Goal: Transaction & Acquisition: Purchase product/service

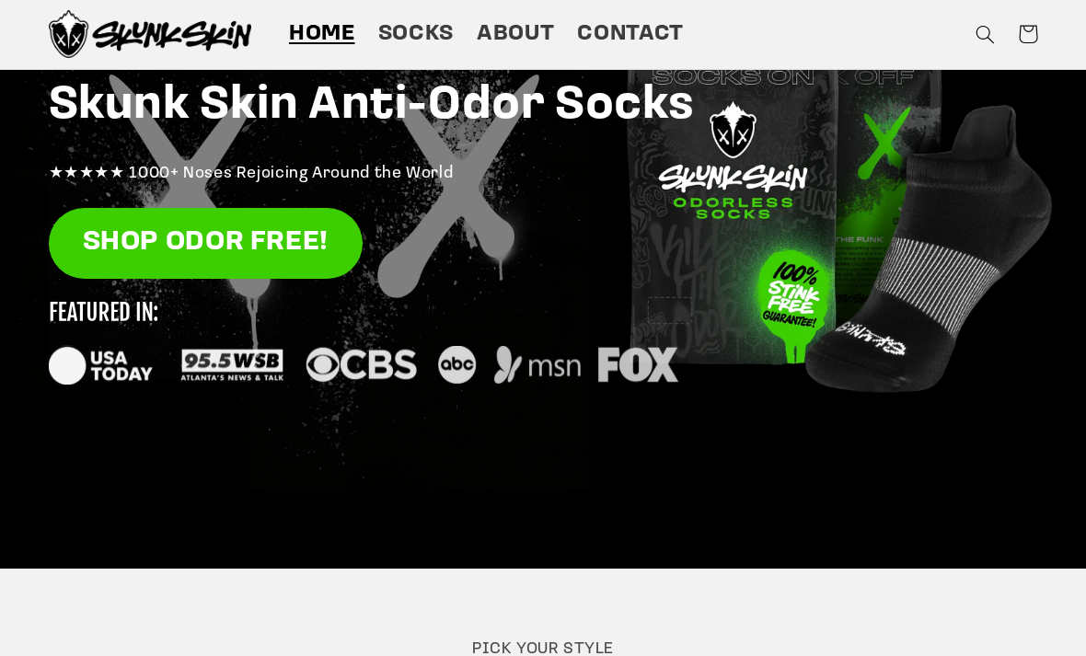
scroll to position [251, 0]
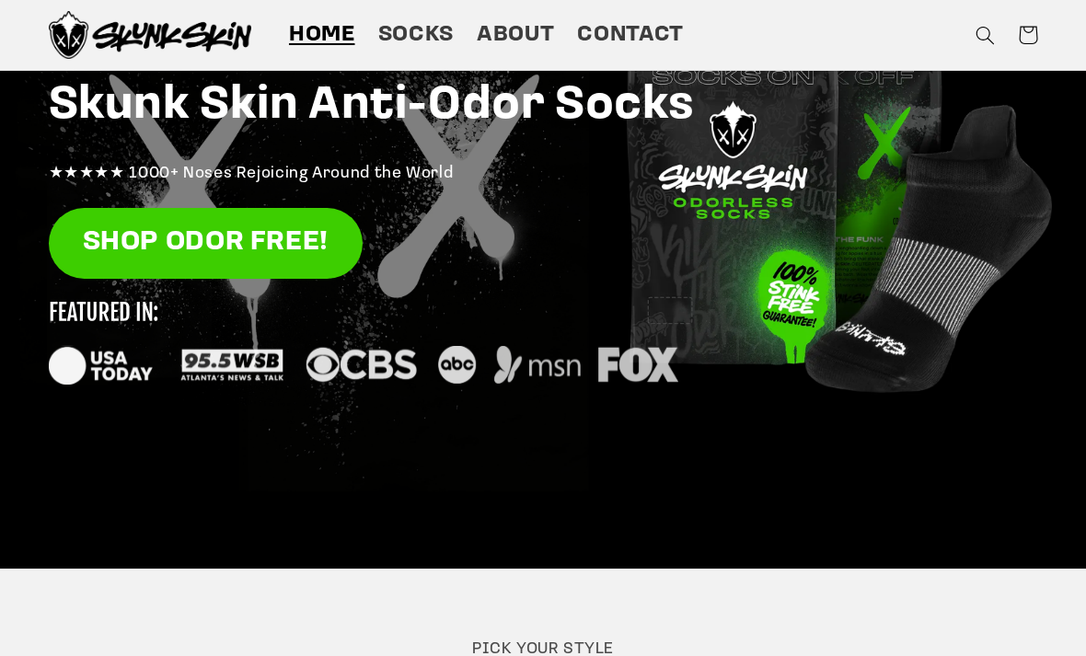
click at [426, 11] on link "Socks" at bounding box center [415, 35] width 98 height 52
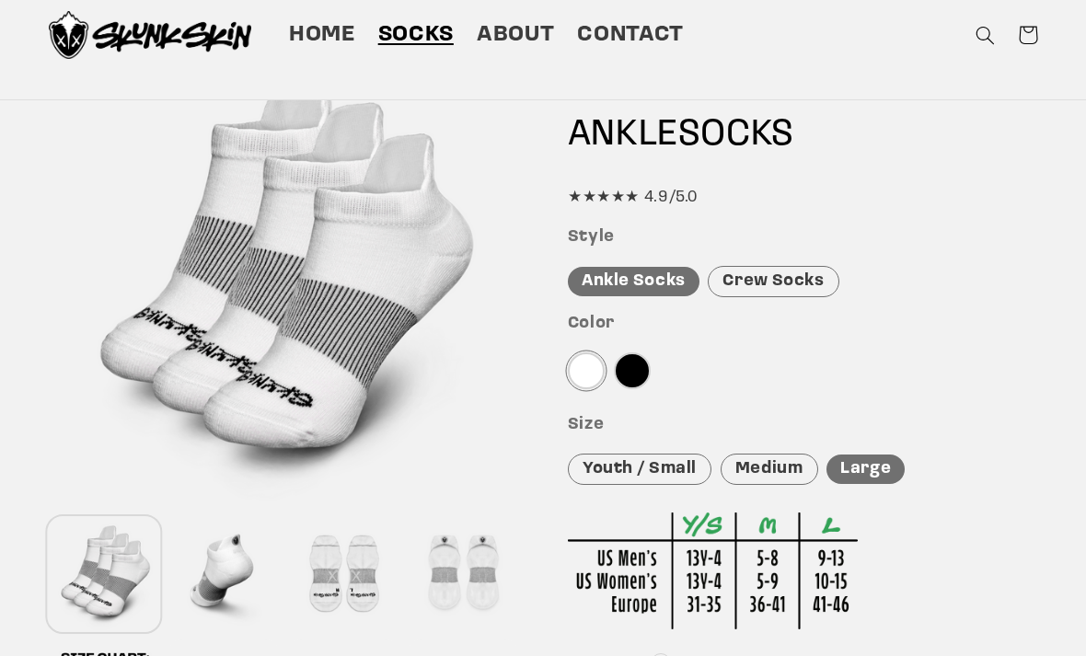
scroll to position [146, 0]
click at [630, 388] on div at bounding box center [632, 371] width 37 height 37
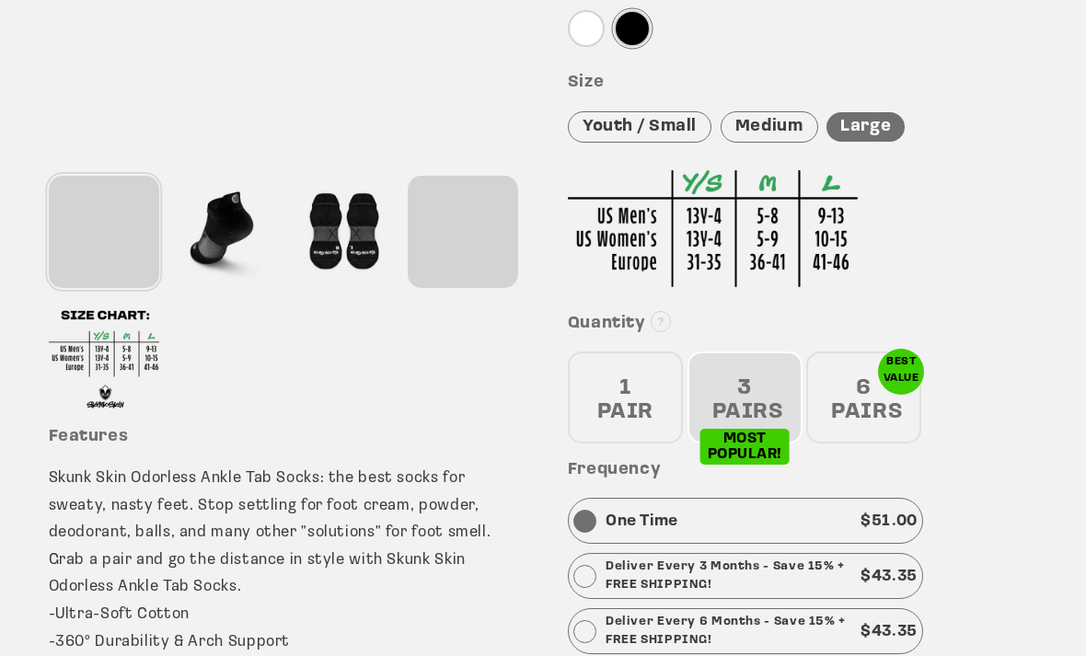
scroll to position [491, 0]
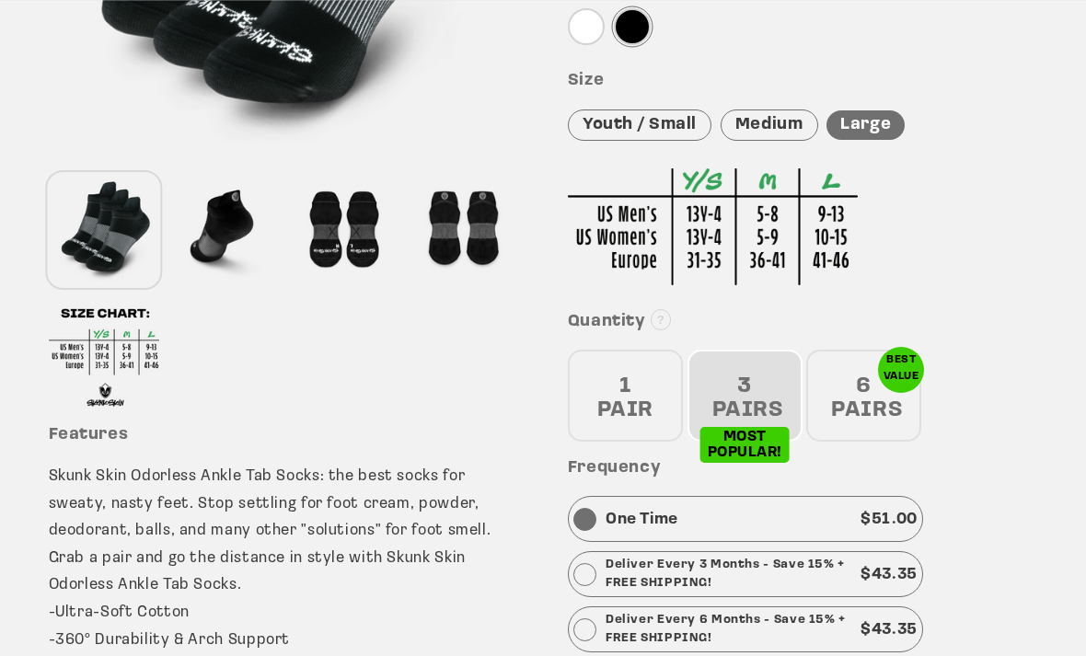
click at [874, 395] on div "6 PAIRS" at bounding box center [863, 396] width 115 height 92
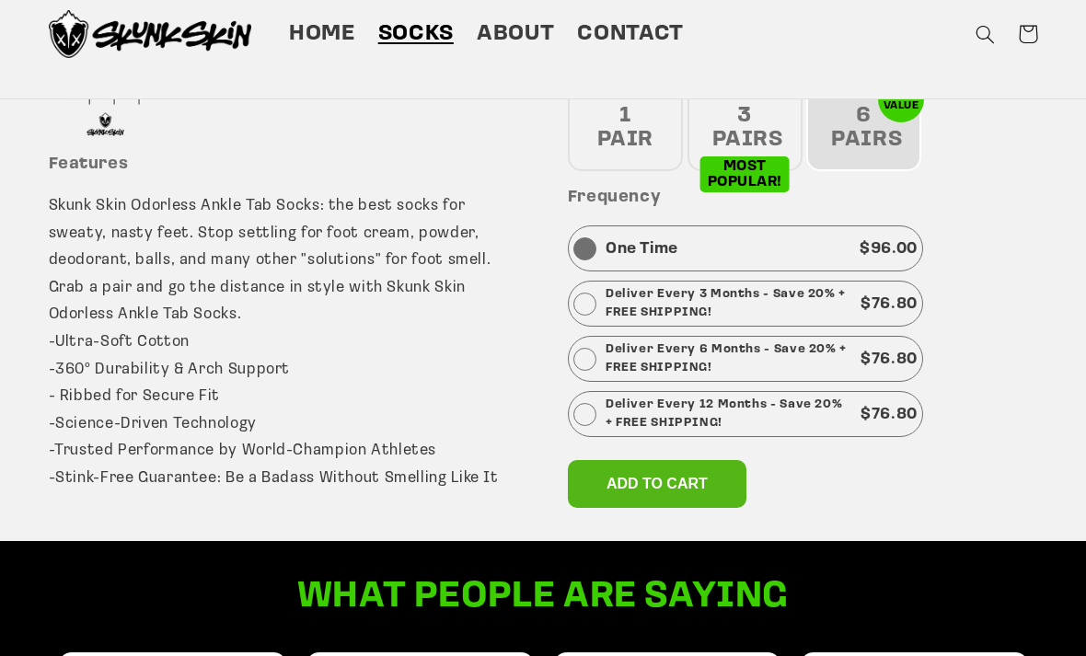
scroll to position [760, 0]
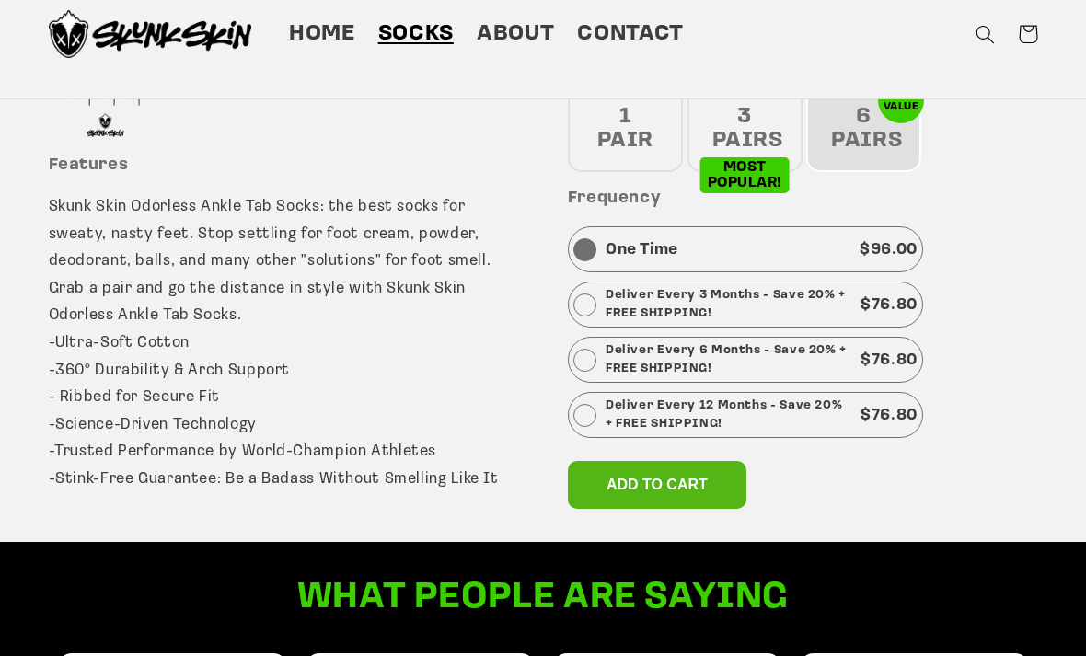
click at [673, 129] on div "1 PAIR" at bounding box center [625, 127] width 115 height 92
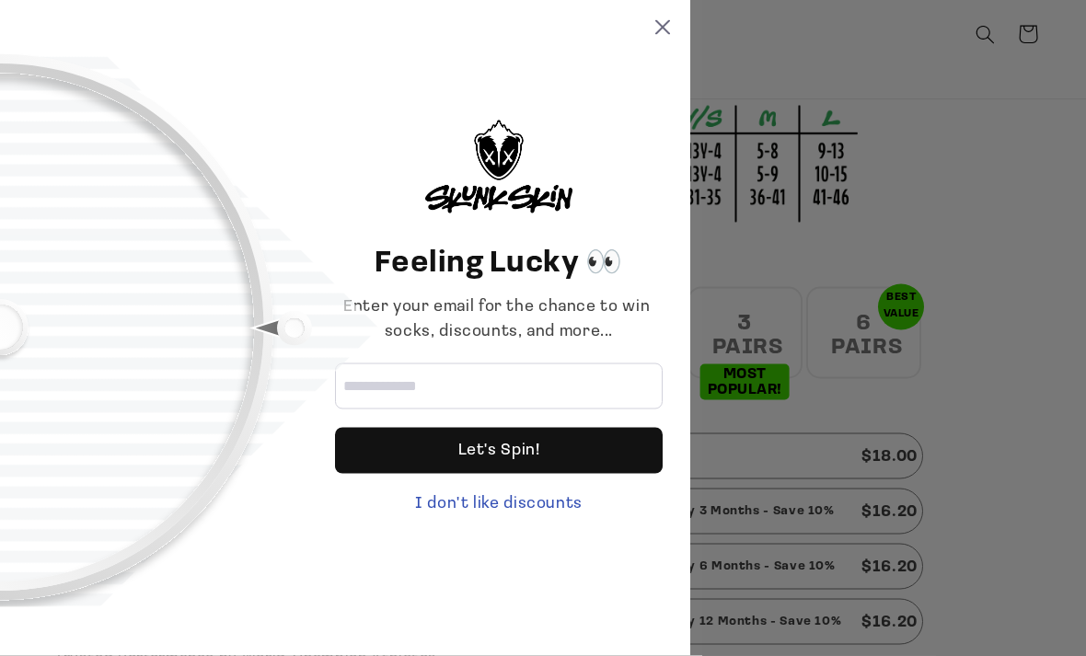
scroll to position [555, 0]
click at [967, 286] on div "Feeling Lucky 👀 Enter your email for the chance to win socks, discounts, and mo…" at bounding box center [543, 328] width 1086 height 656
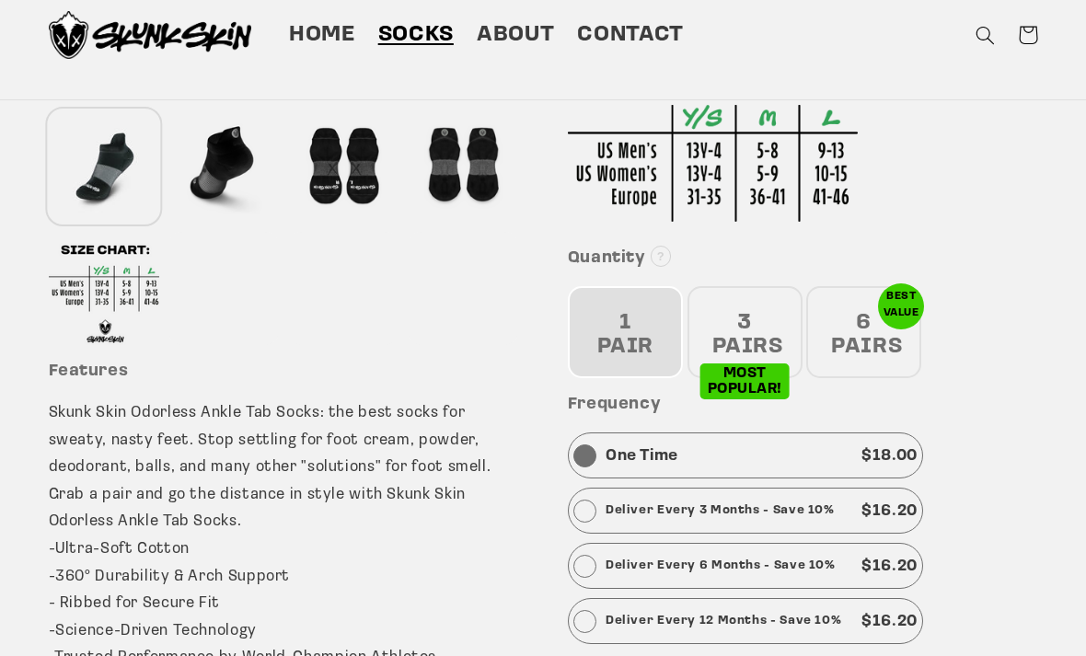
click at [893, 344] on div "6 PAIRS" at bounding box center [863, 332] width 115 height 92
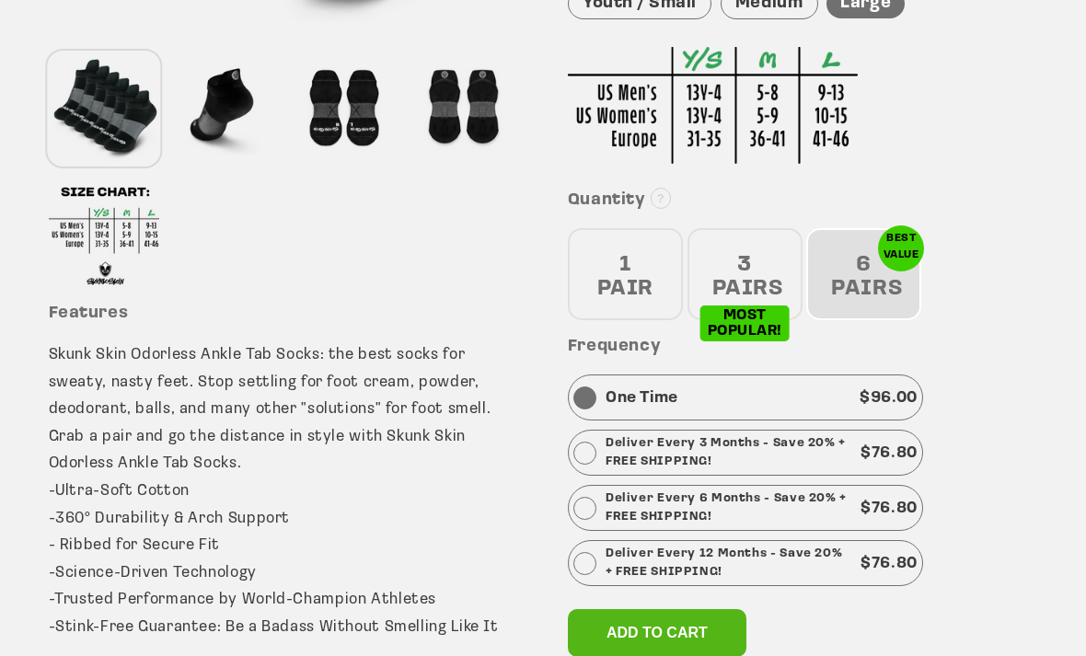
scroll to position [613, 0]
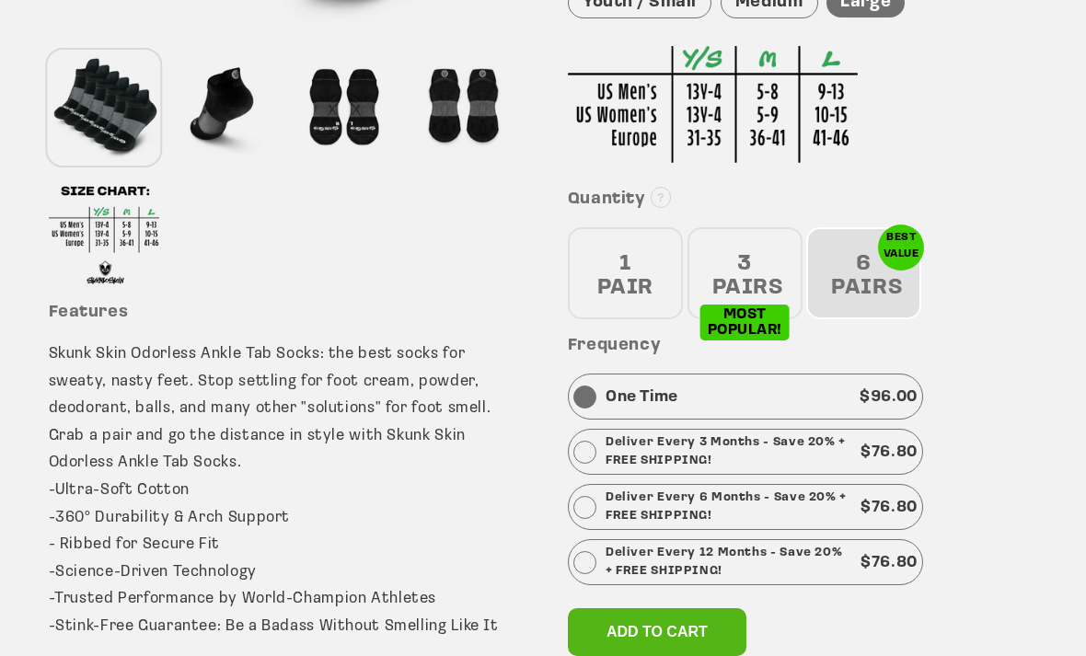
click at [638, 274] on div "1 PAIR" at bounding box center [625, 274] width 115 height 92
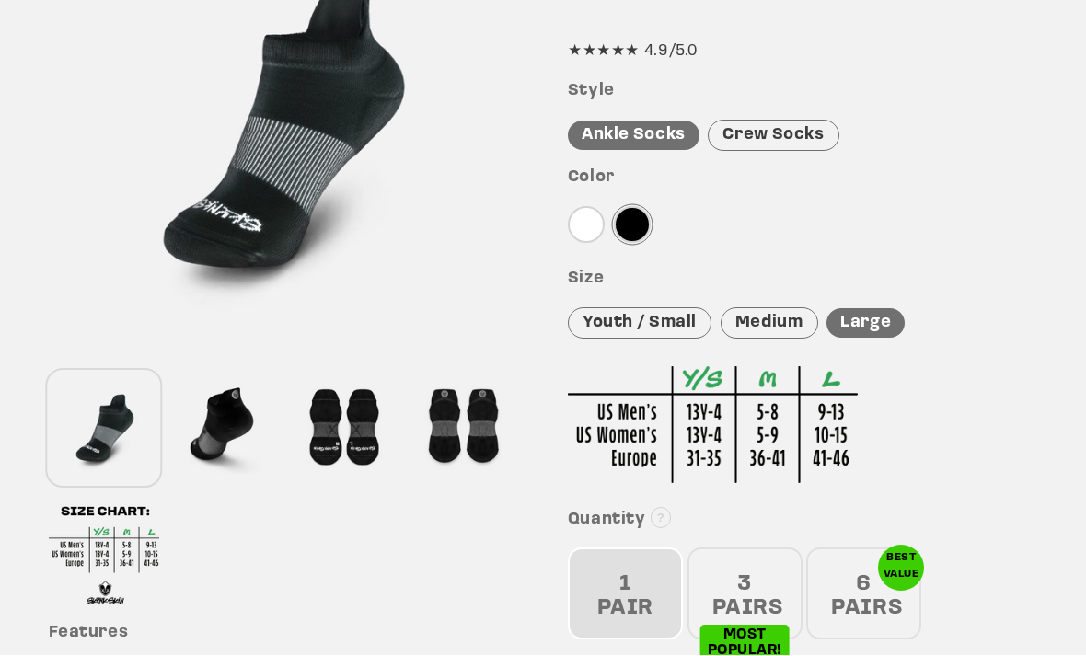
click at [599, 225] on div at bounding box center [586, 225] width 37 height 37
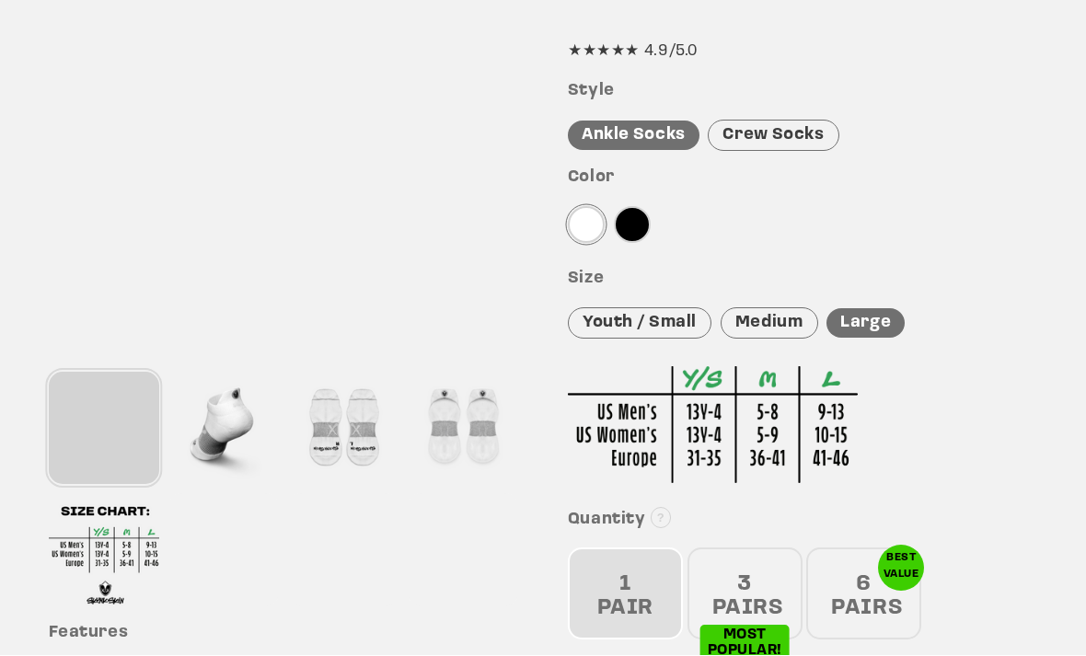
scroll to position [294, 0]
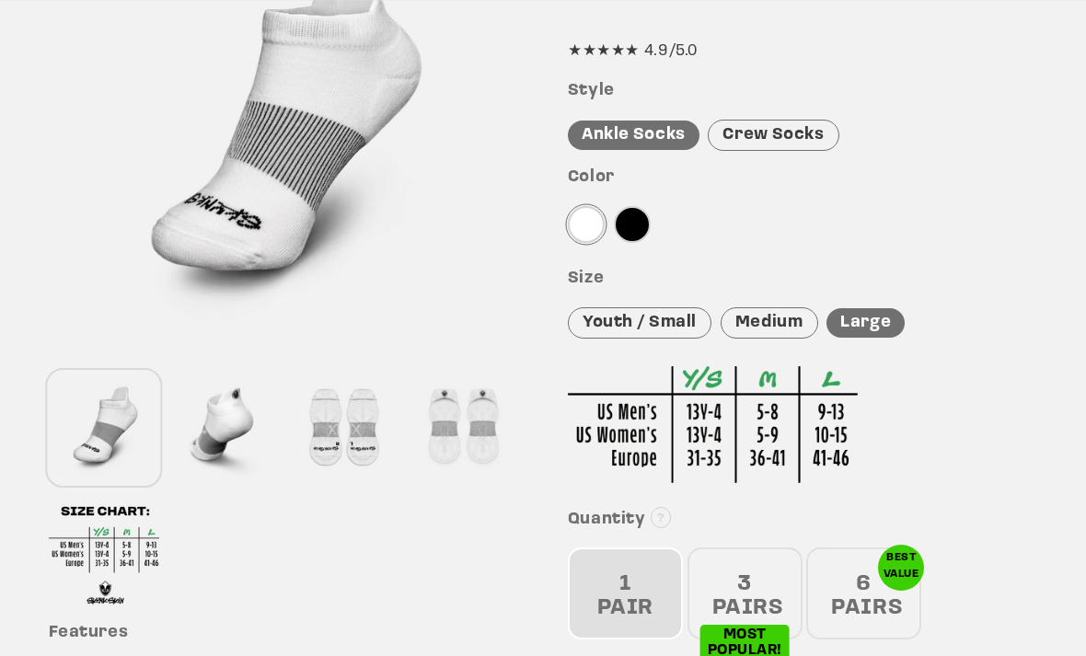
click at [681, 328] on div "Youth / Small" at bounding box center [640, 323] width 144 height 32
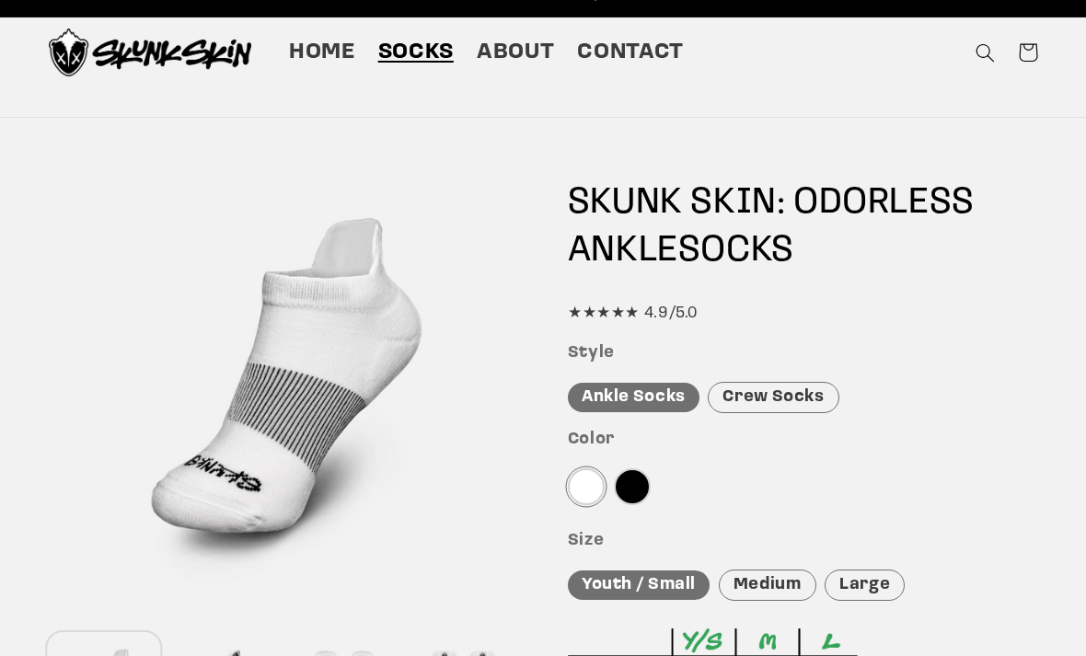
scroll to position [32, 0]
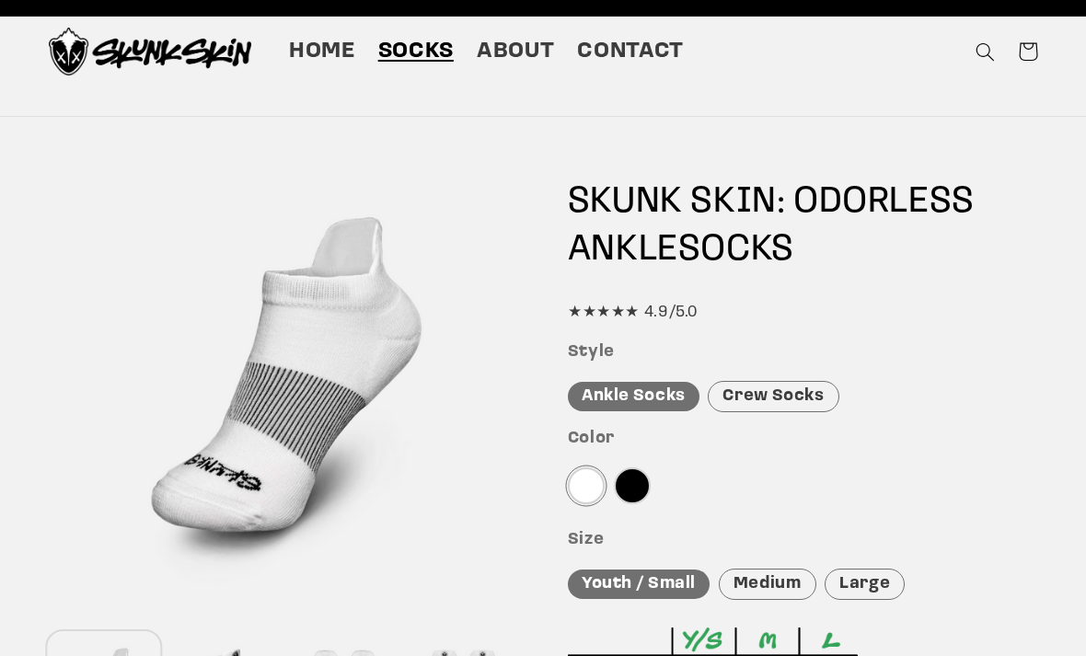
click at [815, 393] on div "Crew Socks" at bounding box center [773, 397] width 131 height 32
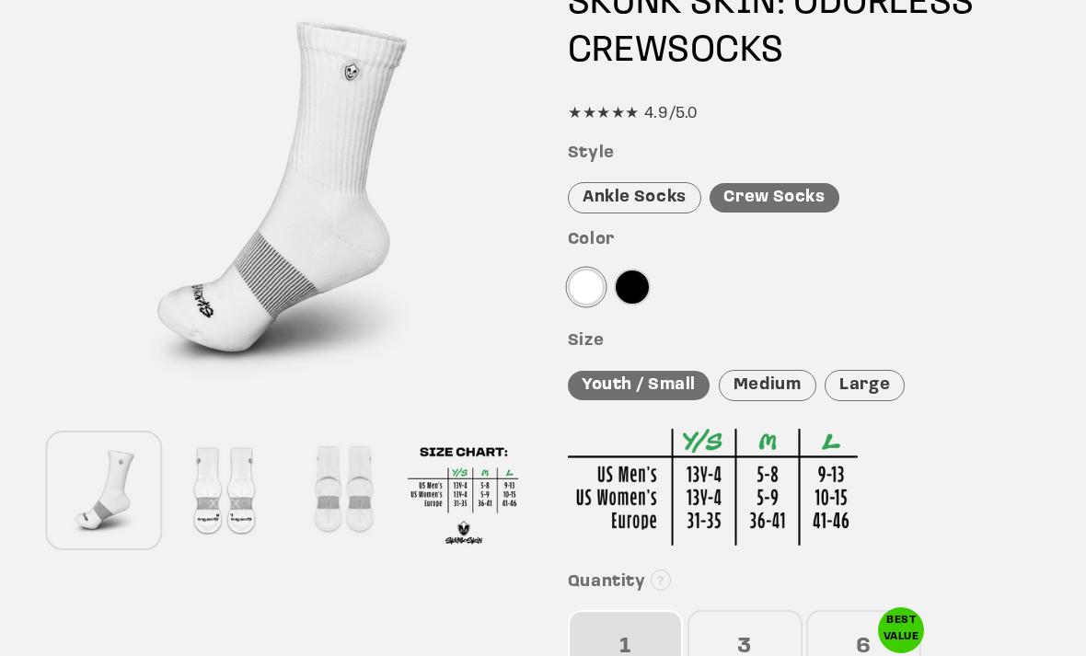
scroll to position [231, 0]
click at [766, 385] on div "Medium" at bounding box center [768, 386] width 98 height 32
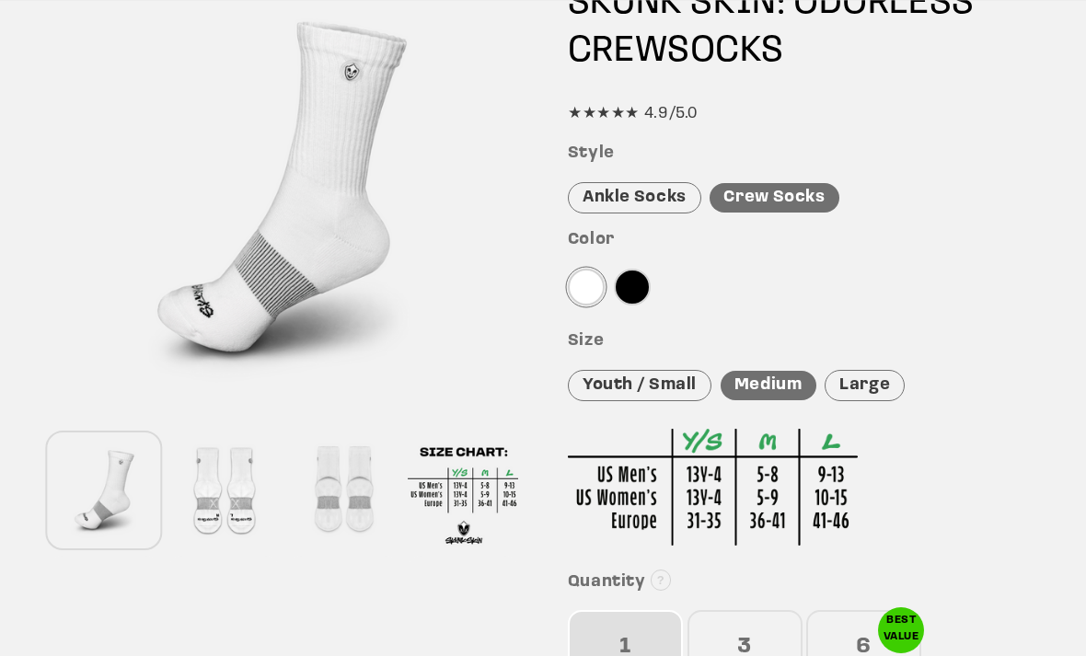
click at [1029, 274] on div "Color" at bounding box center [803, 272] width 470 height 85
click at [988, 310] on div "Color" at bounding box center [803, 272] width 470 height 85
